Goal: Find specific page/section: Find specific page/section

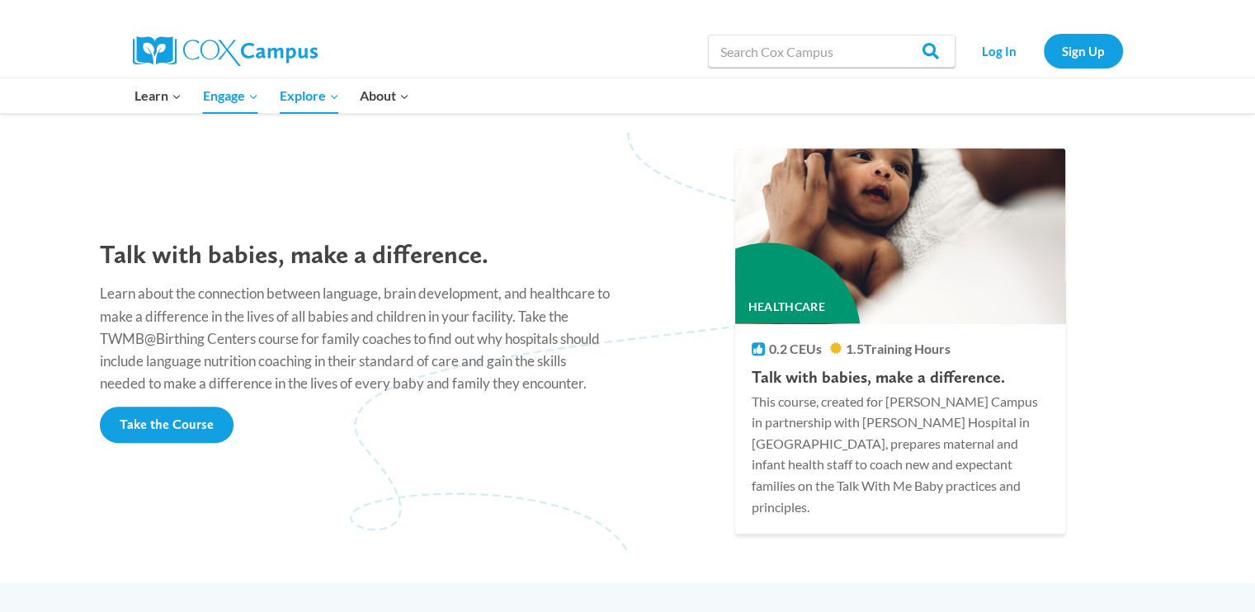
scroll to position [1321, 0]
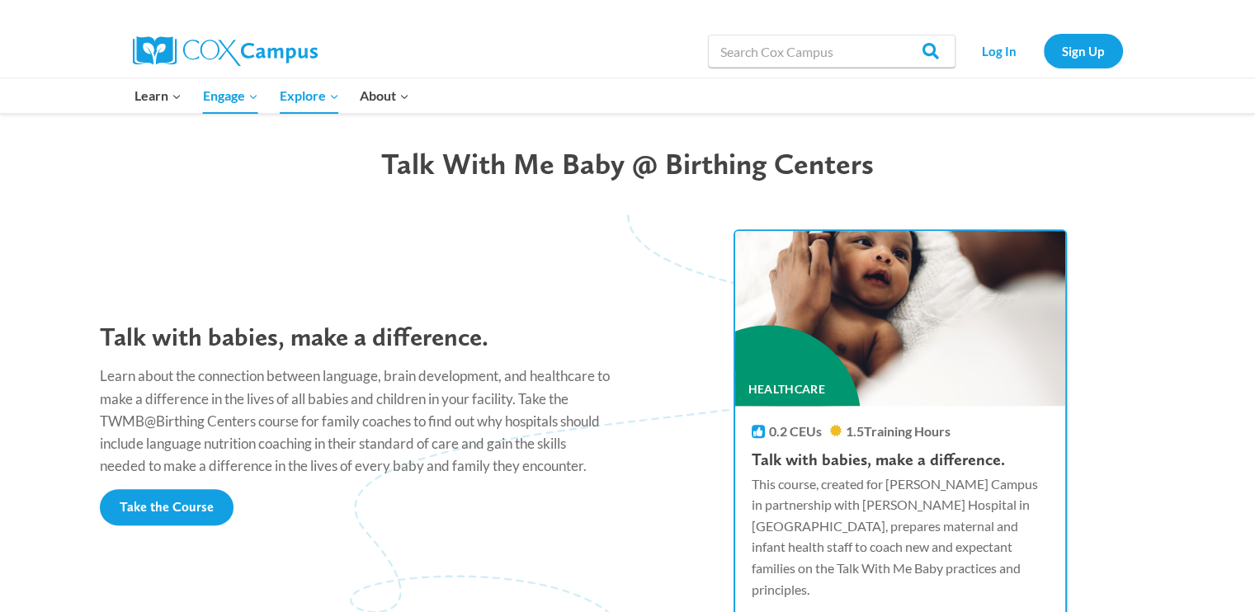
click at [774, 360] on div "Healthcare" at bounding box center [768, 417] width 185 height 185
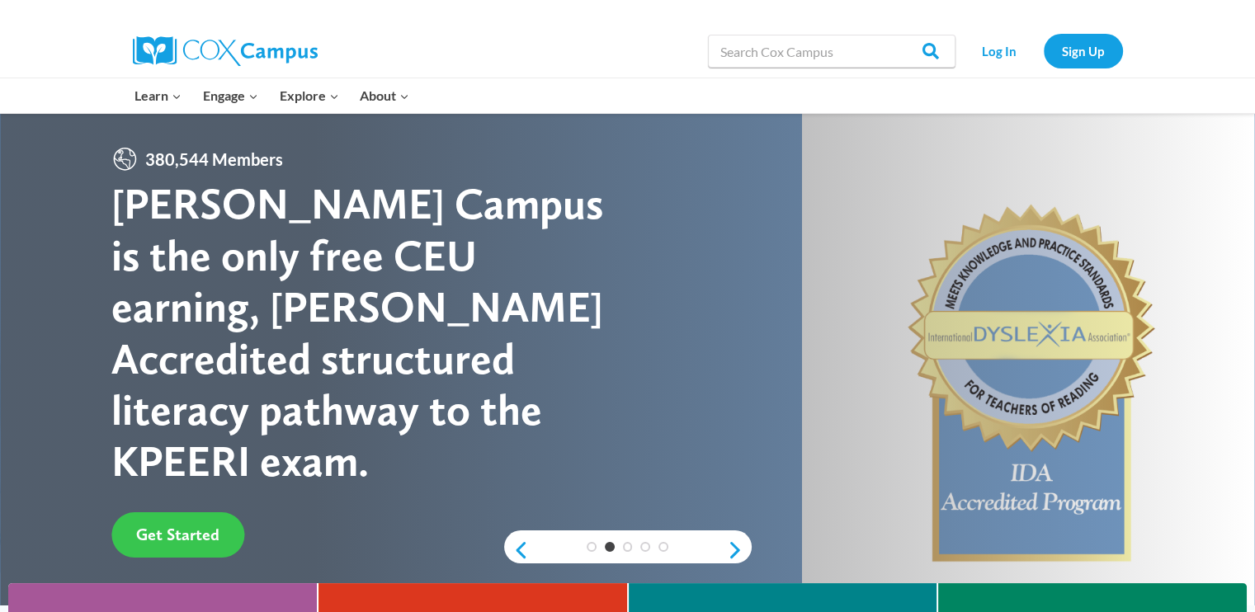
click at [185, 525] on span "Get Started" at bounding box center [177, 535] width 83 height 20
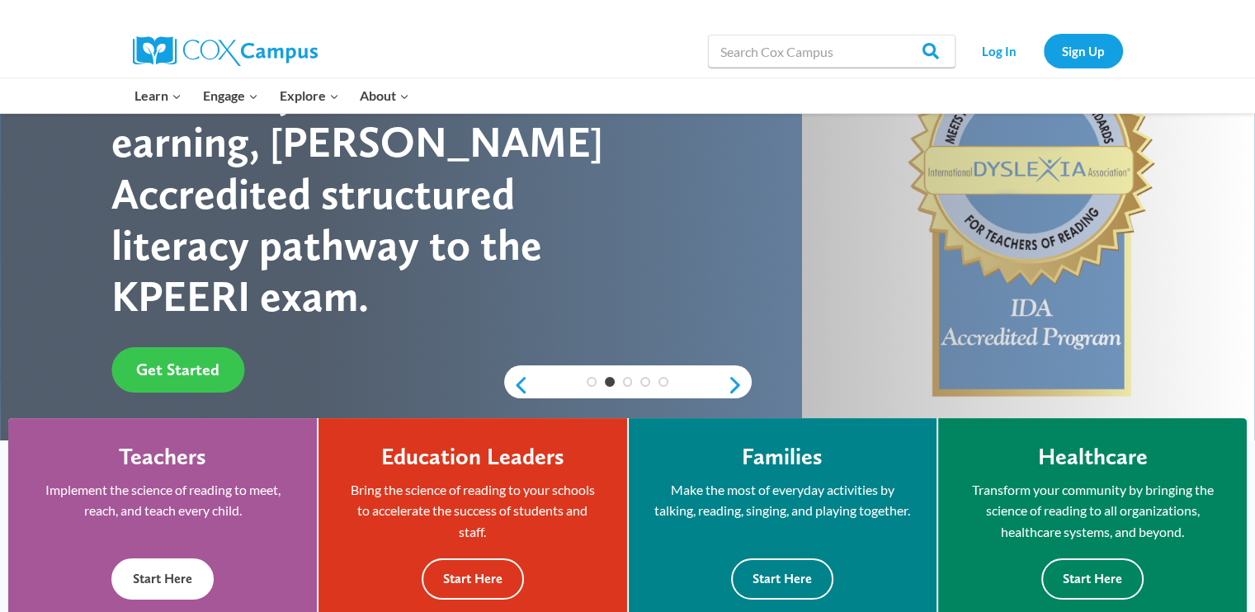
scroll to position [248, 0]
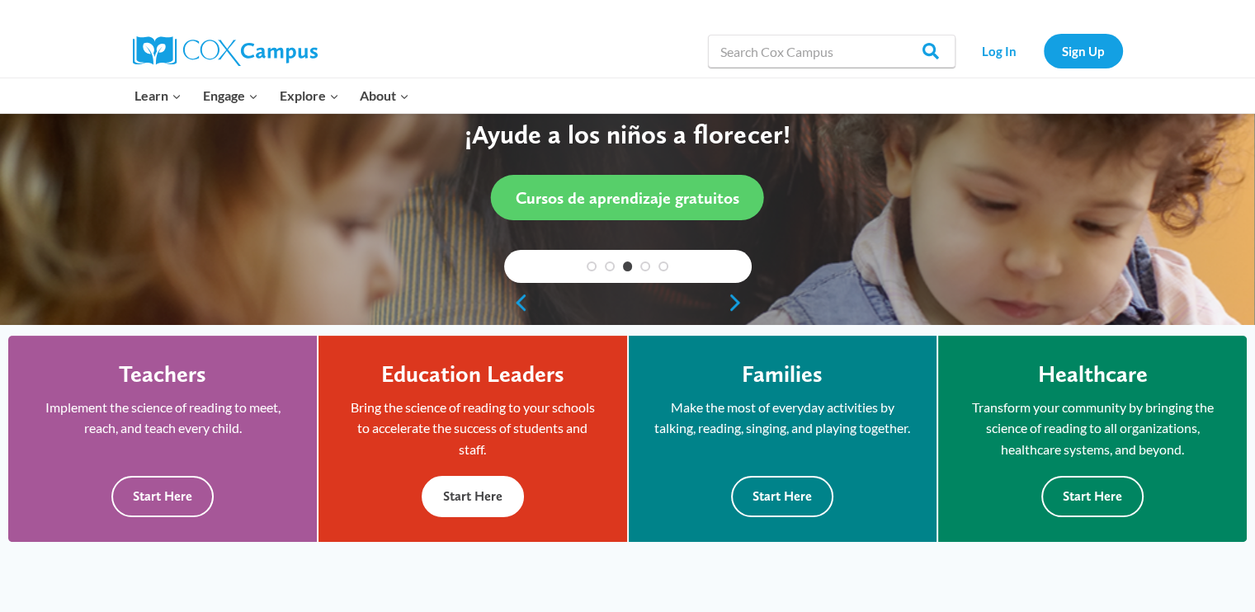
click at [463, 501] on button "Start Here" at bounding box center [473, 496] width 102 height 40
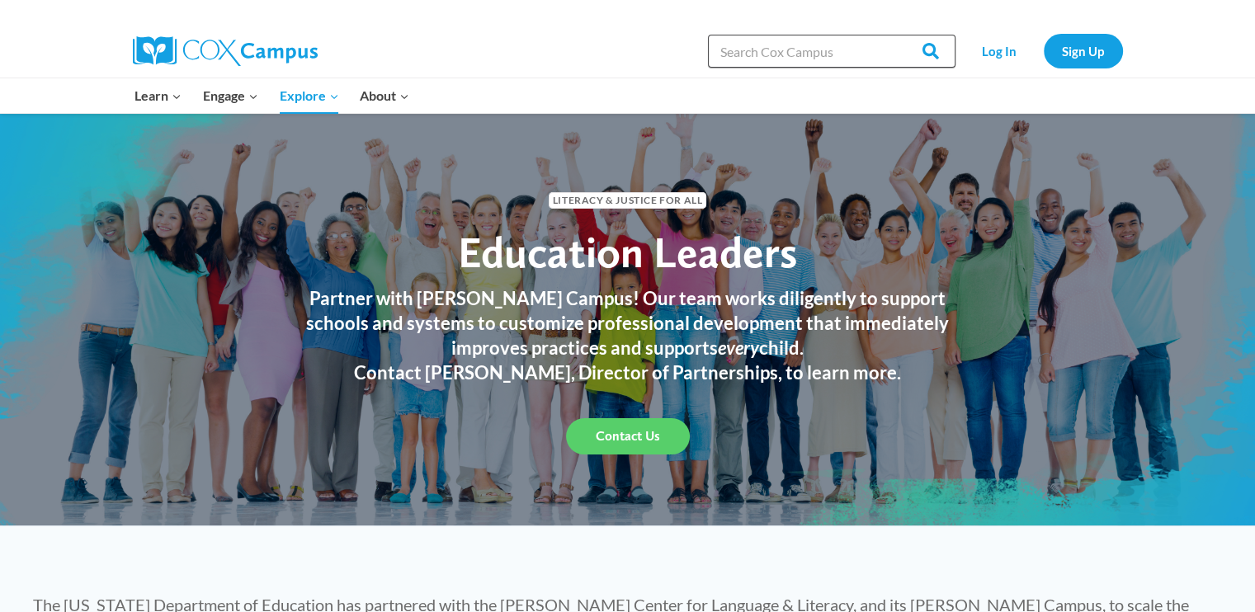
click at [740, 51] on input "Search in [URL][DOMAIN_NAME]" at bounding box center [832, 51] width 248 height 33
type input "Cox Campus 2025"
click at [994, 55] on link "Log In" at bounding box center [1000, 51] width 72 height 34
